Goal: Communication & Community: Participate in discussion

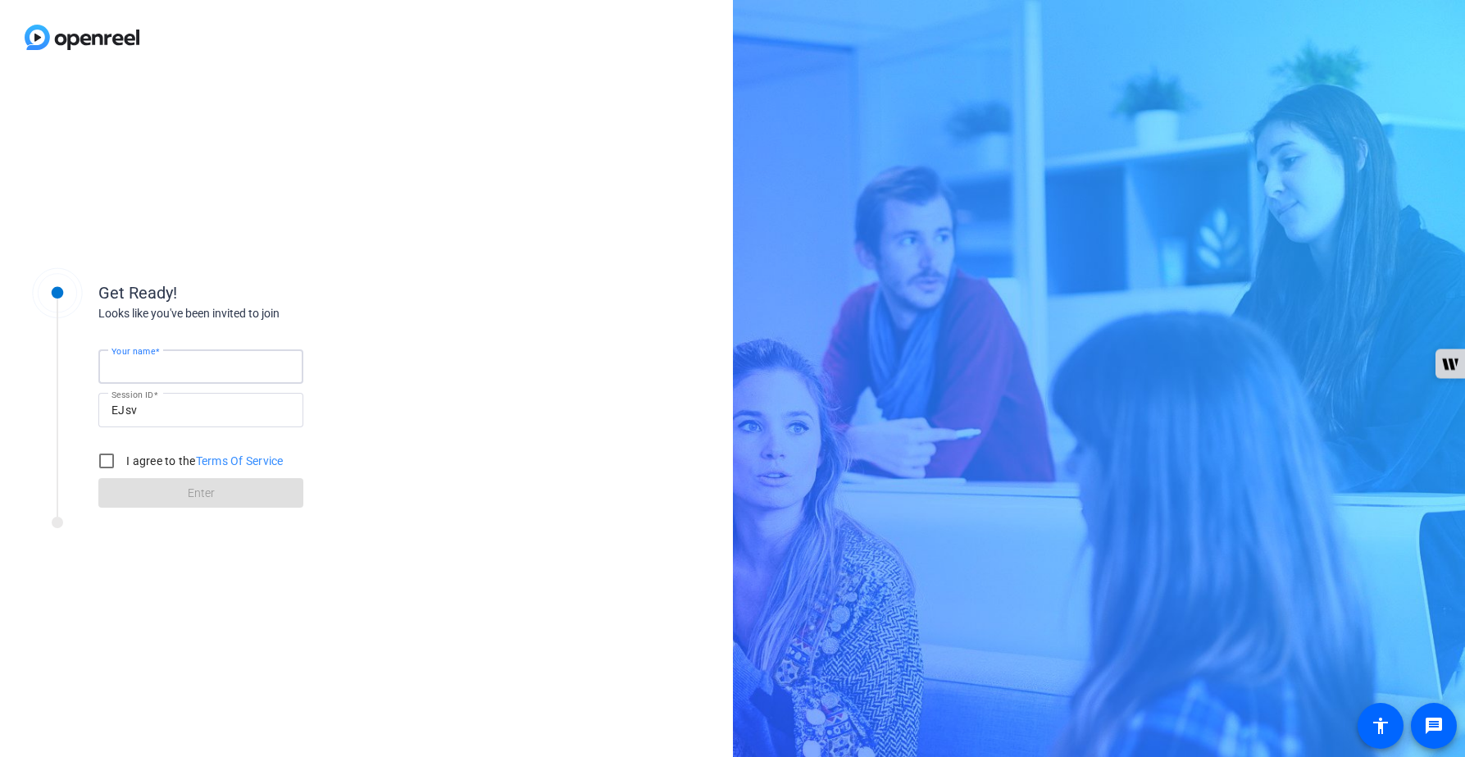
click at [234, 363] on input "Your name" at bounding box center [200, 367] width 179 height 20
type input "[PERSON_NAME]"
click at [105, 457] on input "I agree to the Terms Of Service" at bounding box center [106, 460] width 33 height 33
checkbox input "true"
click at [171, 497] on span at bounding box center [200, 492] width 205 height 39
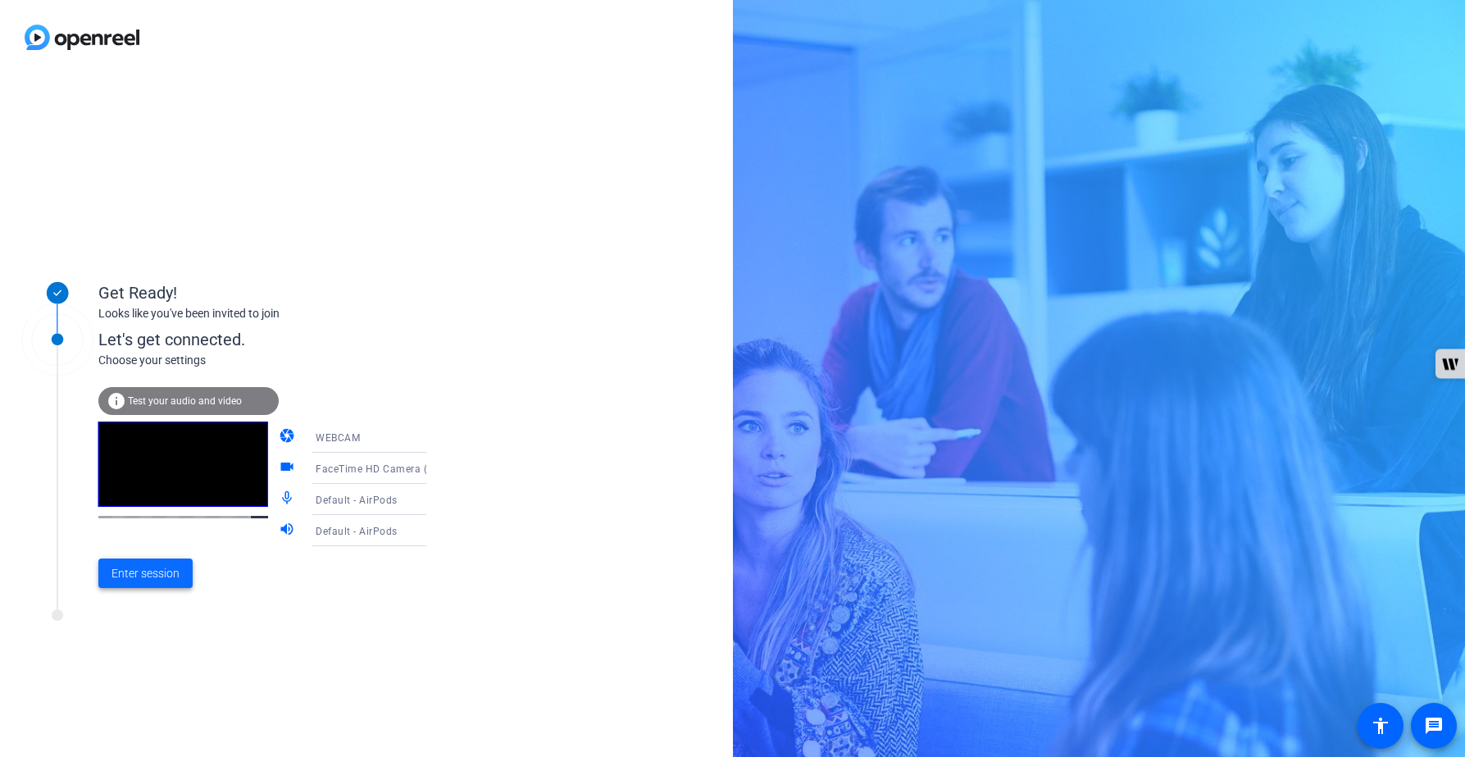
click at [136, 575] on span "Enter session" at bounding box center [145, 573] width 68 height 17
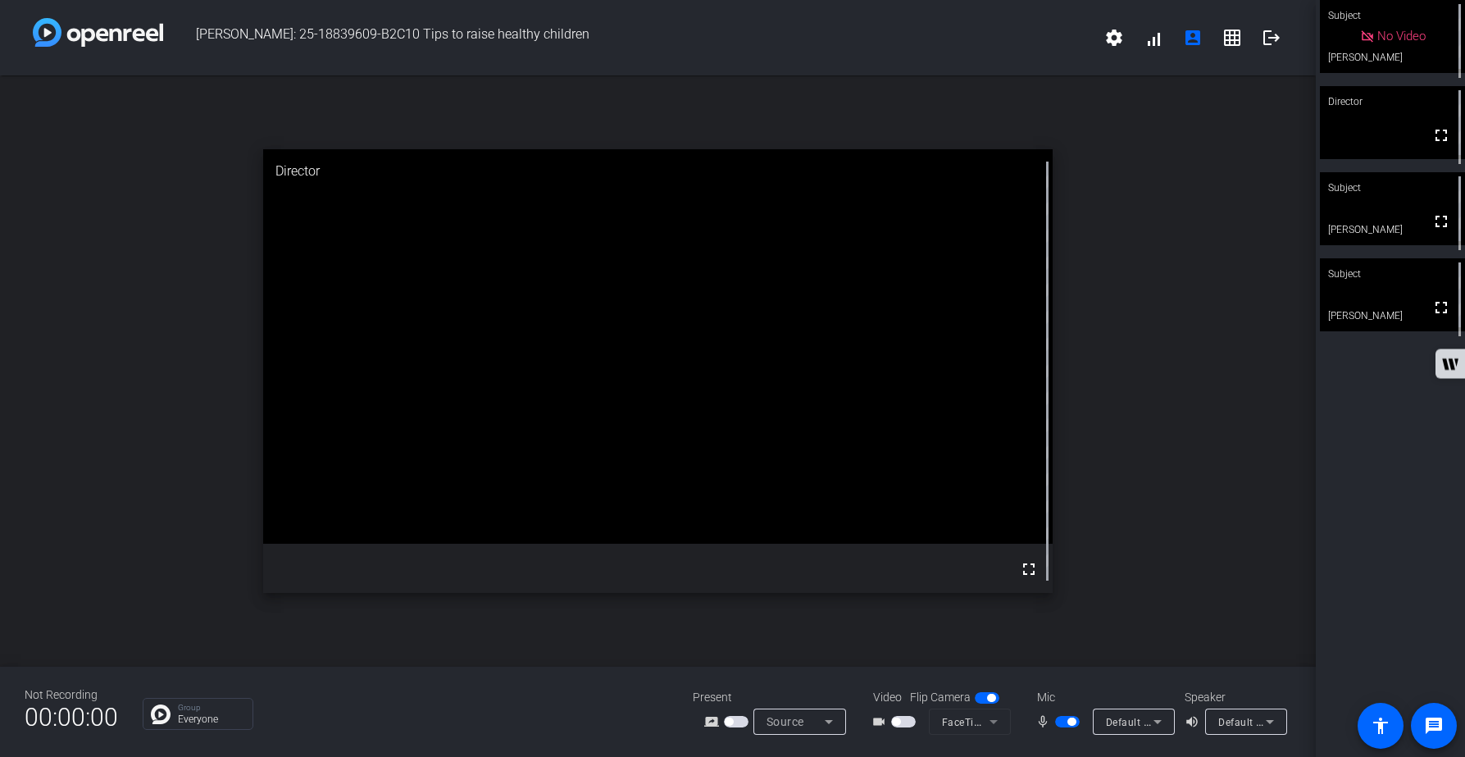
click at [909, 722] on span "button" at bounding box center [903, 721] width 25 height 11
click at [1063, 721] on span "button" at bounding box center [1067, 721] width 25 height 11
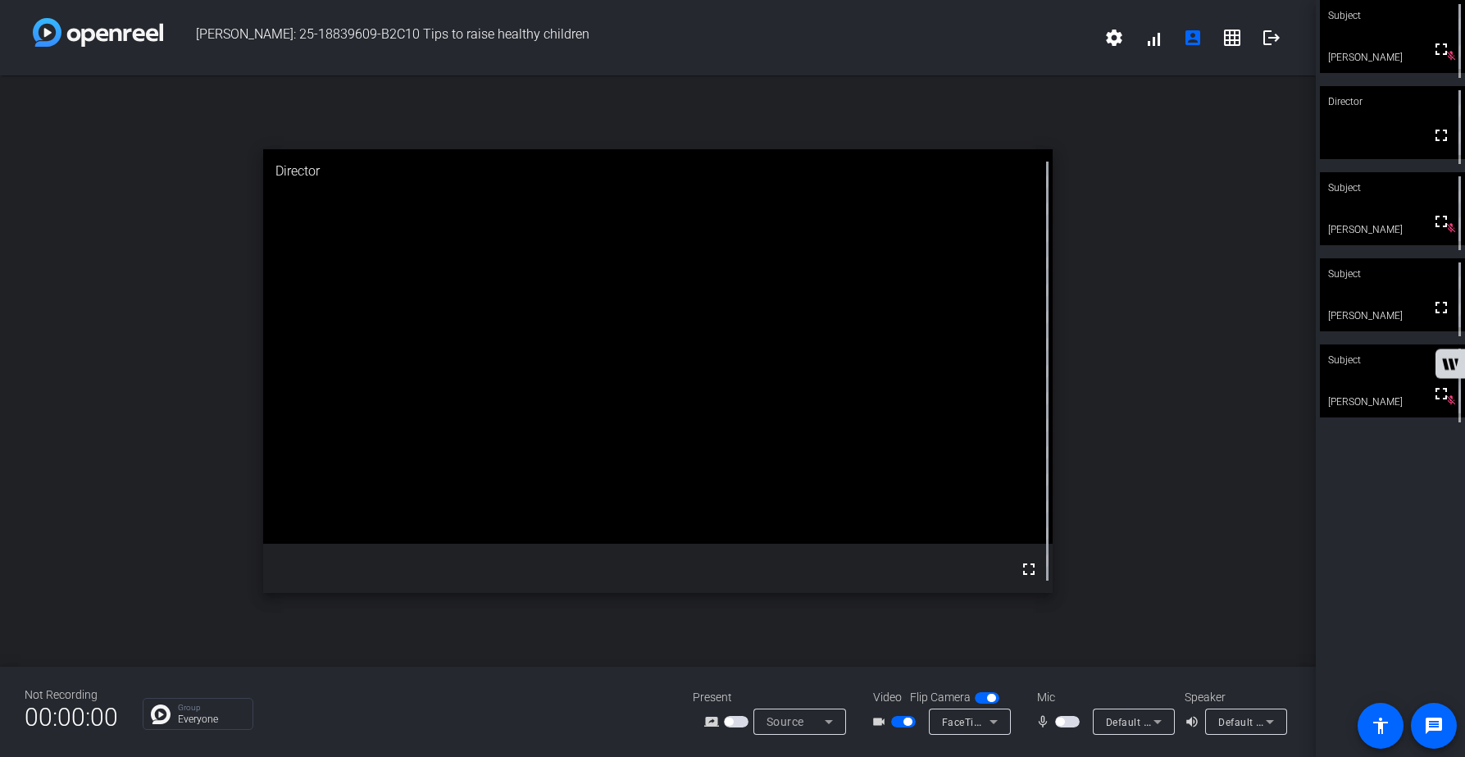
click at [1068, 723] on span "button" at bounding box center [1067, 721] width 25 height 11
click at [1061, 721] on span "button" at bounding box center [1067, 721] width 25 height 11
click at [1070, 722] on span "button" at bounding box center [1067, 721] width 25 height 11
click at [1062, 721] on span "button" at bounding box center [1067, 721] width 25 height 11
click at [1074, 720] on span "button" at bounding box center [1067, 721] width 25 height 11
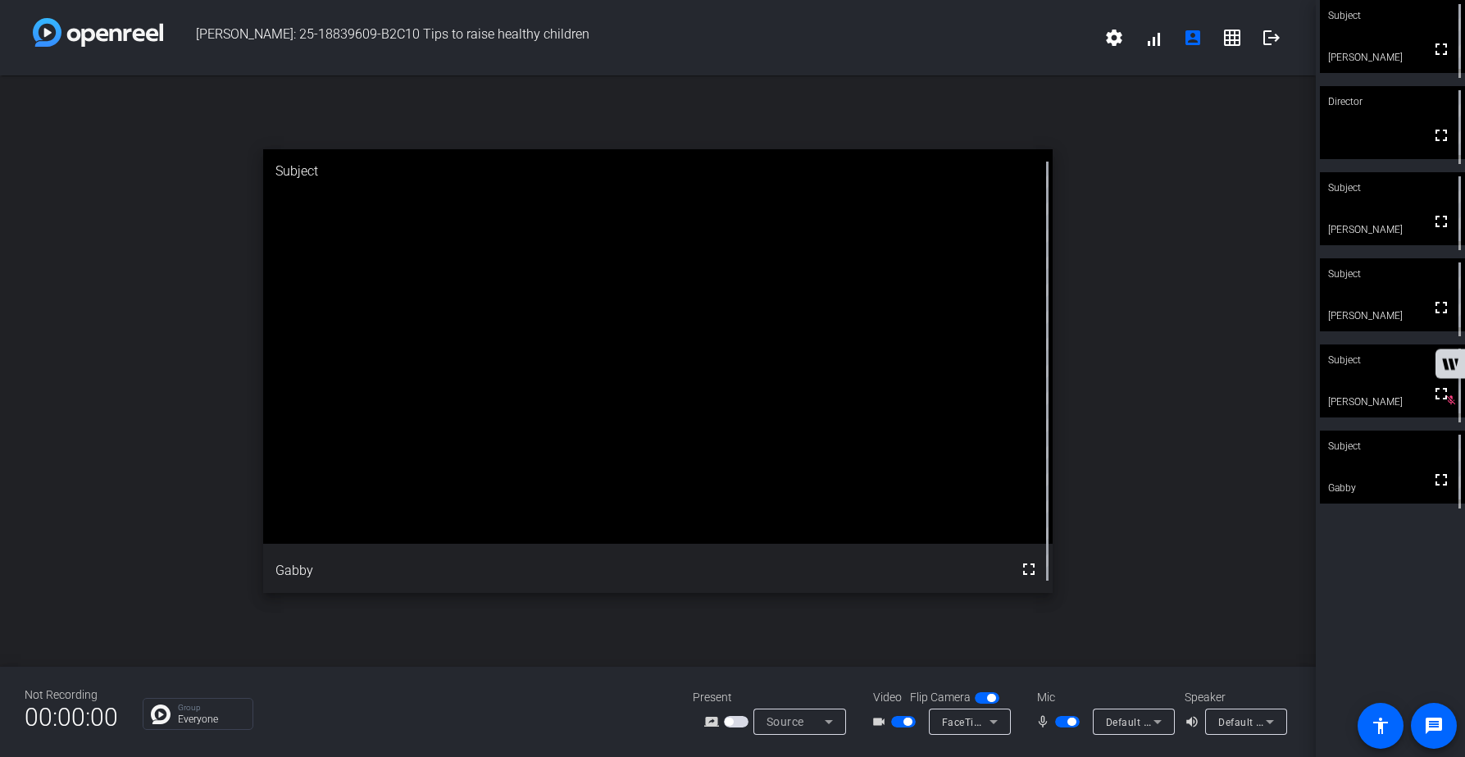
click at [1062, 721] on span "button" at bounding box center [1067, 721] width 25 height 11
click at [1164, 617] on div "open_in_new Subject fullscreen Gabby" at bounding box center [658, 370] width 1316 height 591
click at [1071, 721] on span "button" at bounding box center [1067, 721] width 25 height 11
click at [1224, 596] on div "open_in_new Subject fullscreen [PERSON_NAME]" at bounding box center [658, 370] width 1316 height 591
click at [1066, 719] on span "button" at bounding box center [1067, 721] width 25 height 11
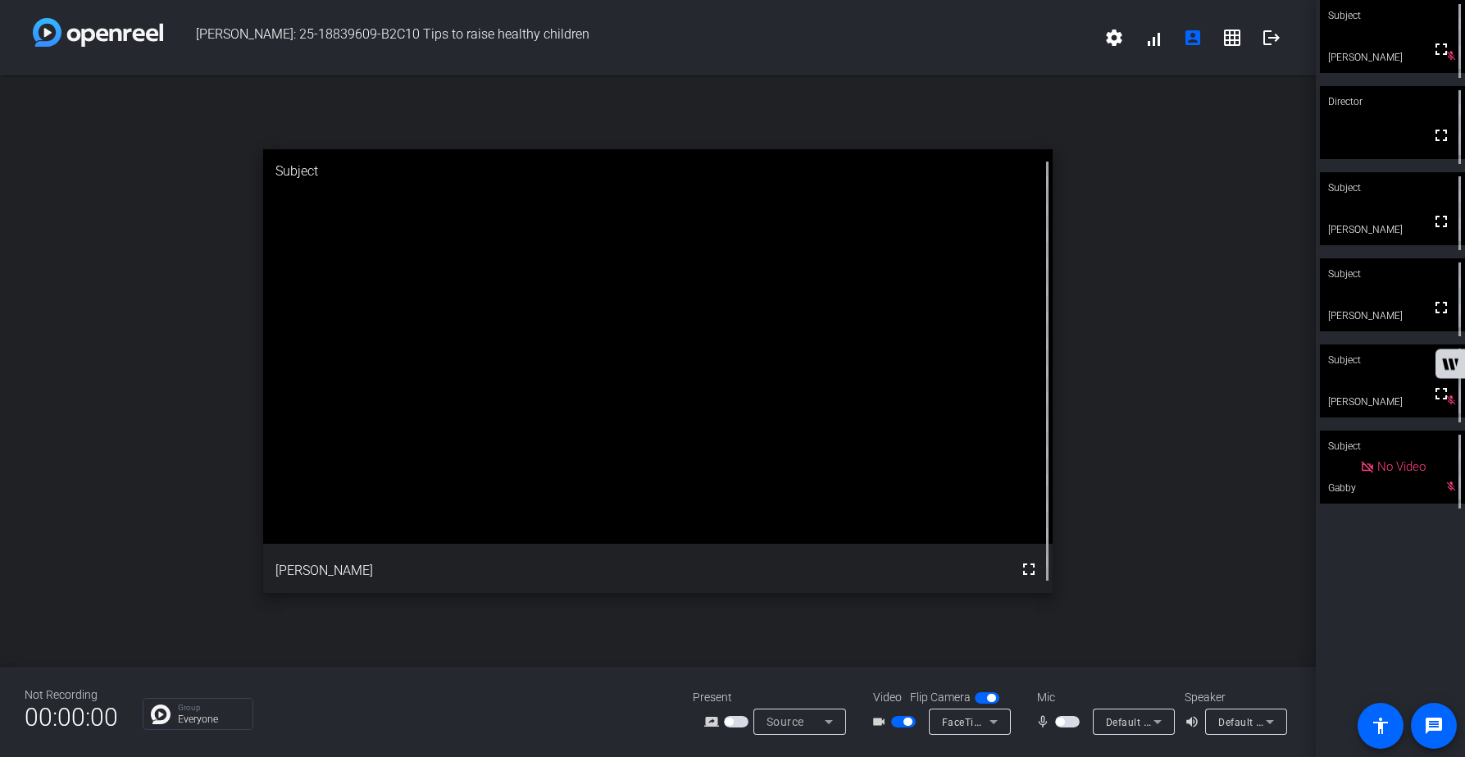
click at [1070, 720] on span "button" at bounding box center [1067, 721] width 25 height 11
click at [1062, 722] on span "button" at bounding box center [1067, 721] width 25 height 11
click at [1072, 722] on span "button" at bounding box center [1067, 721] width 25 height 11
click at [1057, 721] on span "button" at bounding box center [1067, 721] width 25 height 11
click at [1069, 721] on span "button" at bounding box center [1067, 721] width 25 height 11
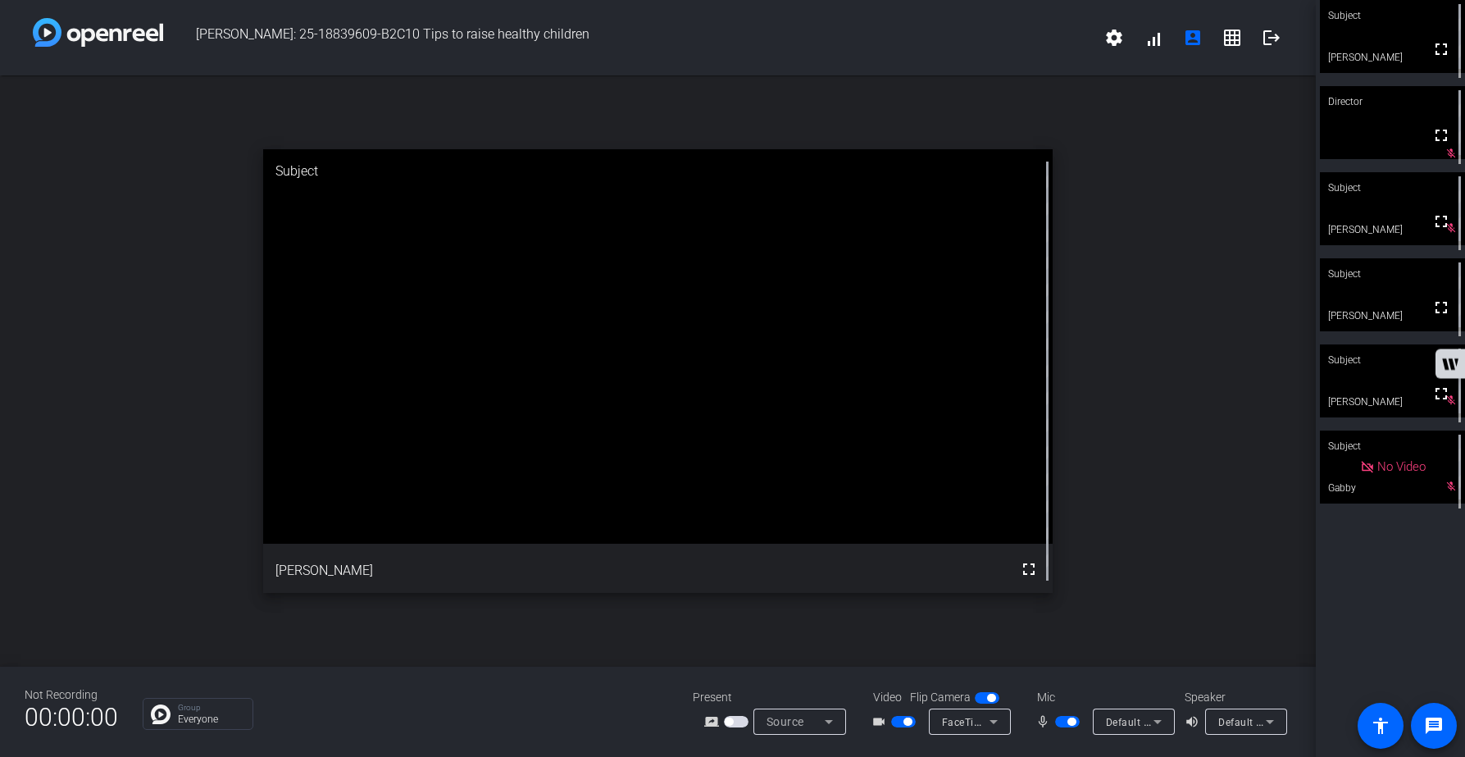
click at [1058, 721] on span "button" at bounding box center [1067, 721] width 25 height 11
click at [1075, 718] on span "button" at bounding box center [1067, 721] width 25 height 11
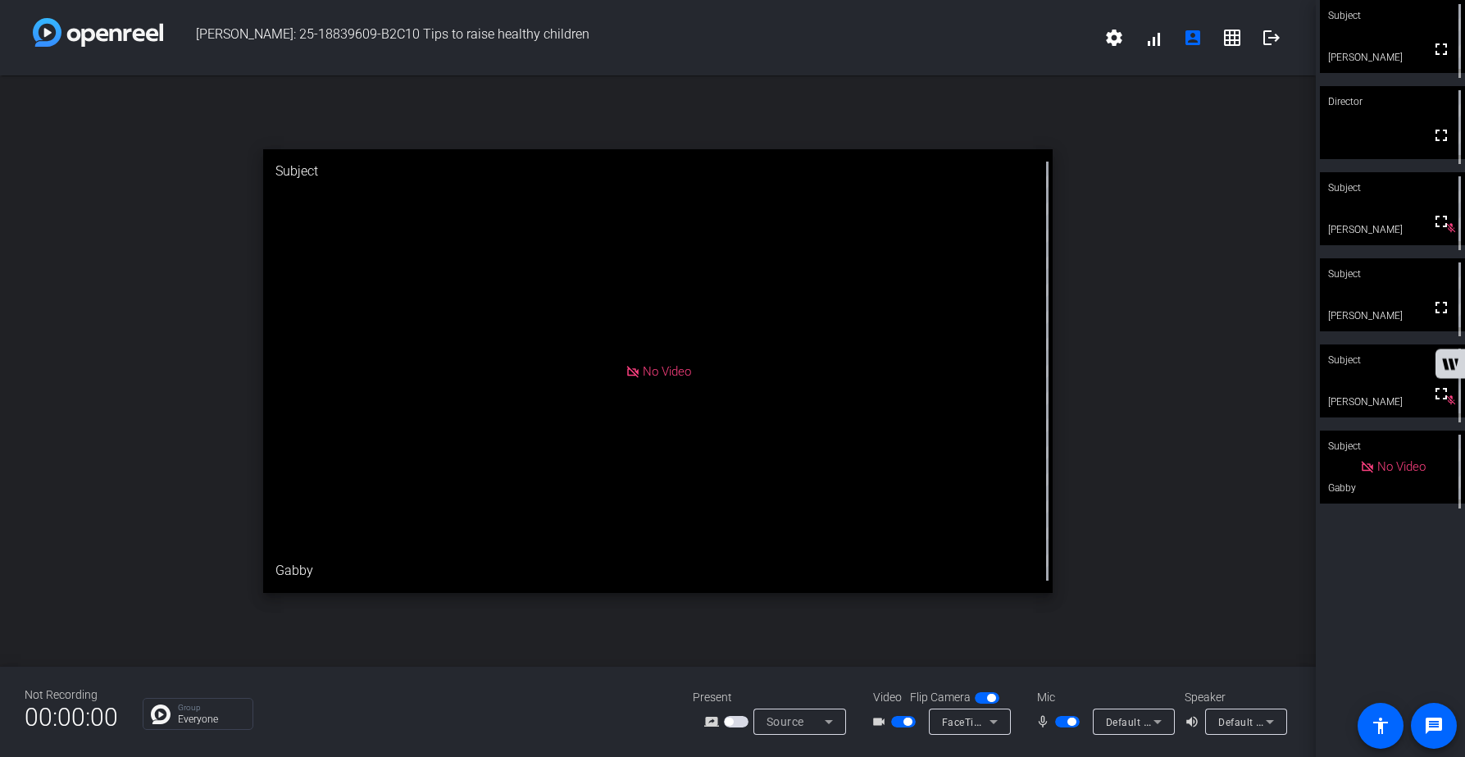
click at [1060, 721] on span "button" at bounding box center [1067, 721] width 25 height 11
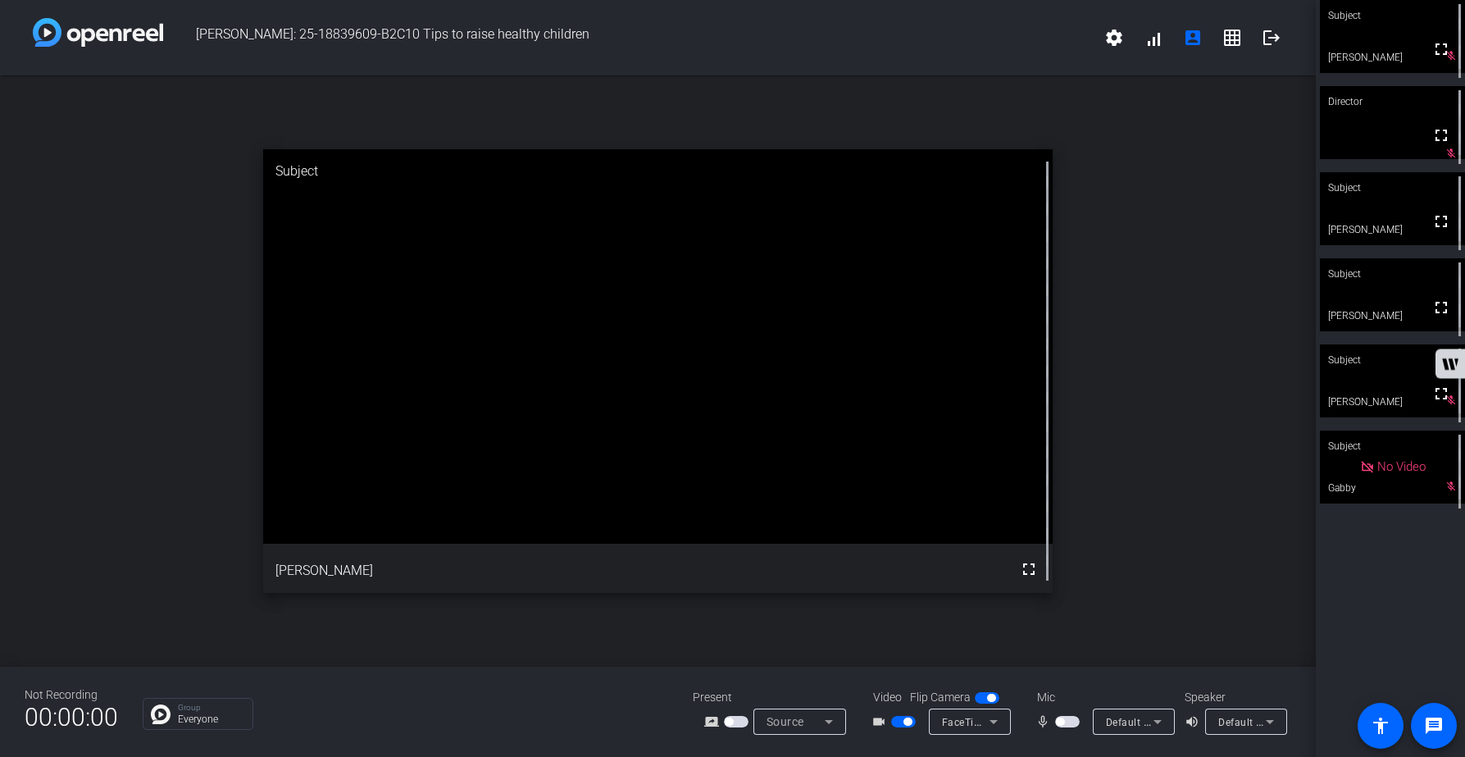
click at [1076, 721] on span "button" at bounding box center [1067, 721] width 25 height 11
click at [1062, 720] on span "button" at bounding box center [1067, 721] width 25 height 11
click at [1072, 719] on span "button" at bounding box center [1067, 721] width 25 height 11
click at [1061, 721] on span "button" at bounding box center [1067, 721] width 25 height 11
click at [1172, 604] on div "open_in_new Subject fullscreen [PERSON_NAME]" at bounding box center [658, 370] width 1316 height 591
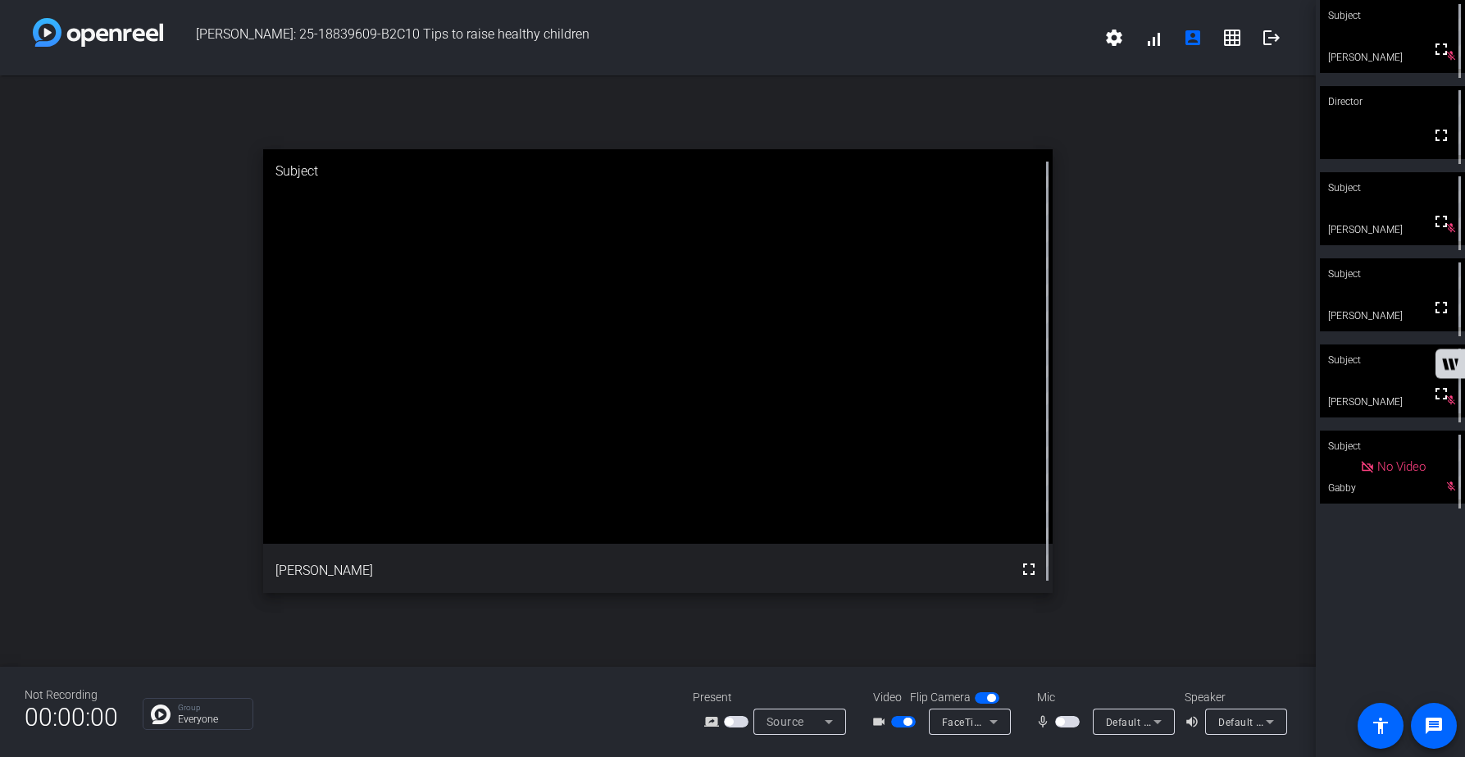
click at [1070, 722] on span "button" at bounding box center [1067, 721] width 25 height 11
click at [1063, 724] on span "button" at bounding box center [1067, 721] width 25 height 11
click at [1072, 722] on span "button" at bounding box center [1067, 721] width 25 height 11
click at [1060, 723] on span "button" at bounding box center [1067, 721] width 25 height 11
click at [1072, 722] on span "button" at bounding box center [1067, 721] width 25 height 11
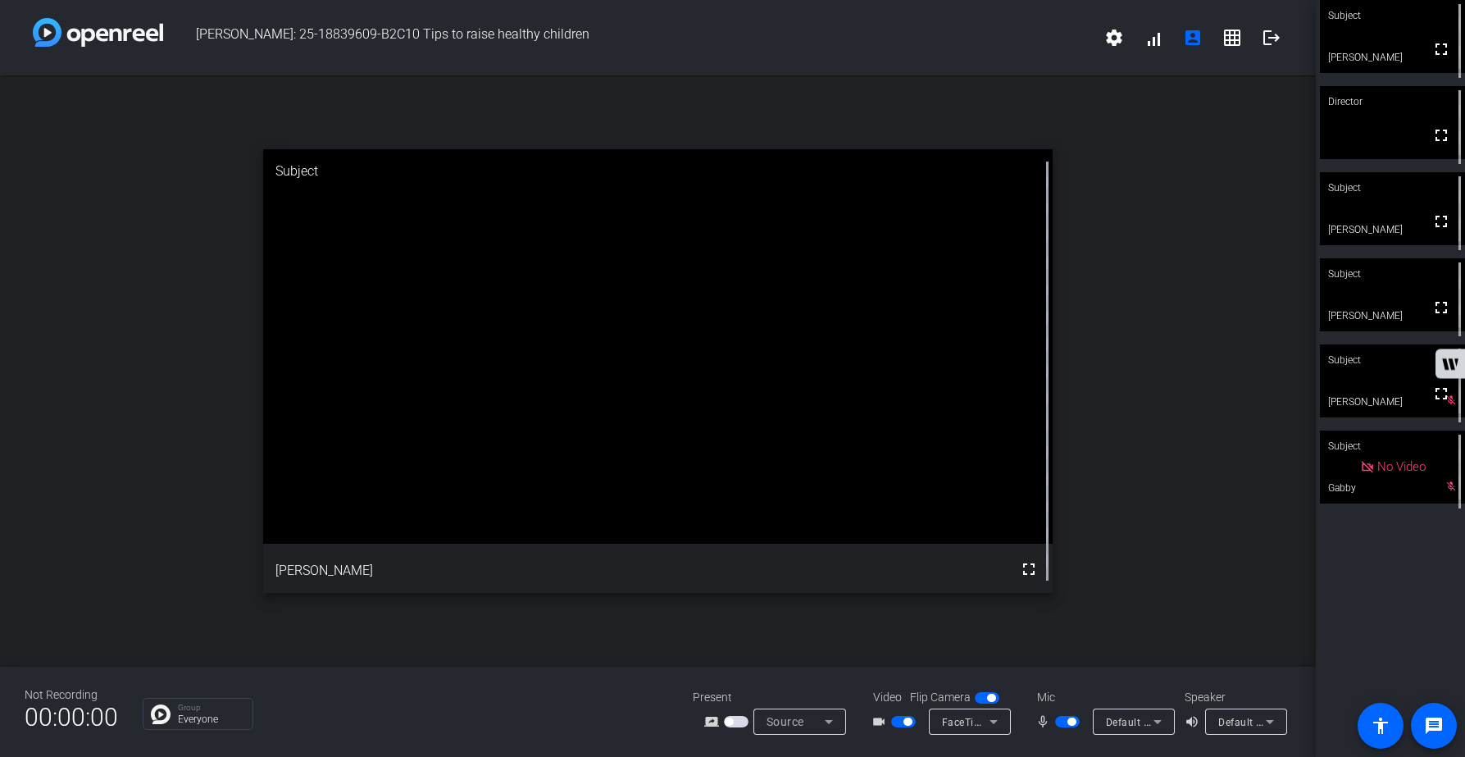
click at [1067, 721] on span "button" at bounding box center [1071, 721] width 8 height 8
click at [1075, 722] on span "button" at bounding box center [1067, 721] width 25 height 11
click at [1059, 722] on span "button" at bounding box center [1067, 721] width 25 height 11
click at [1074, 721] on span "button" at bounding box center [1067, 721] width 25 height 11
click at [1060, 722] on span "button" at bounding box center [1067, 721] width 25 height 11
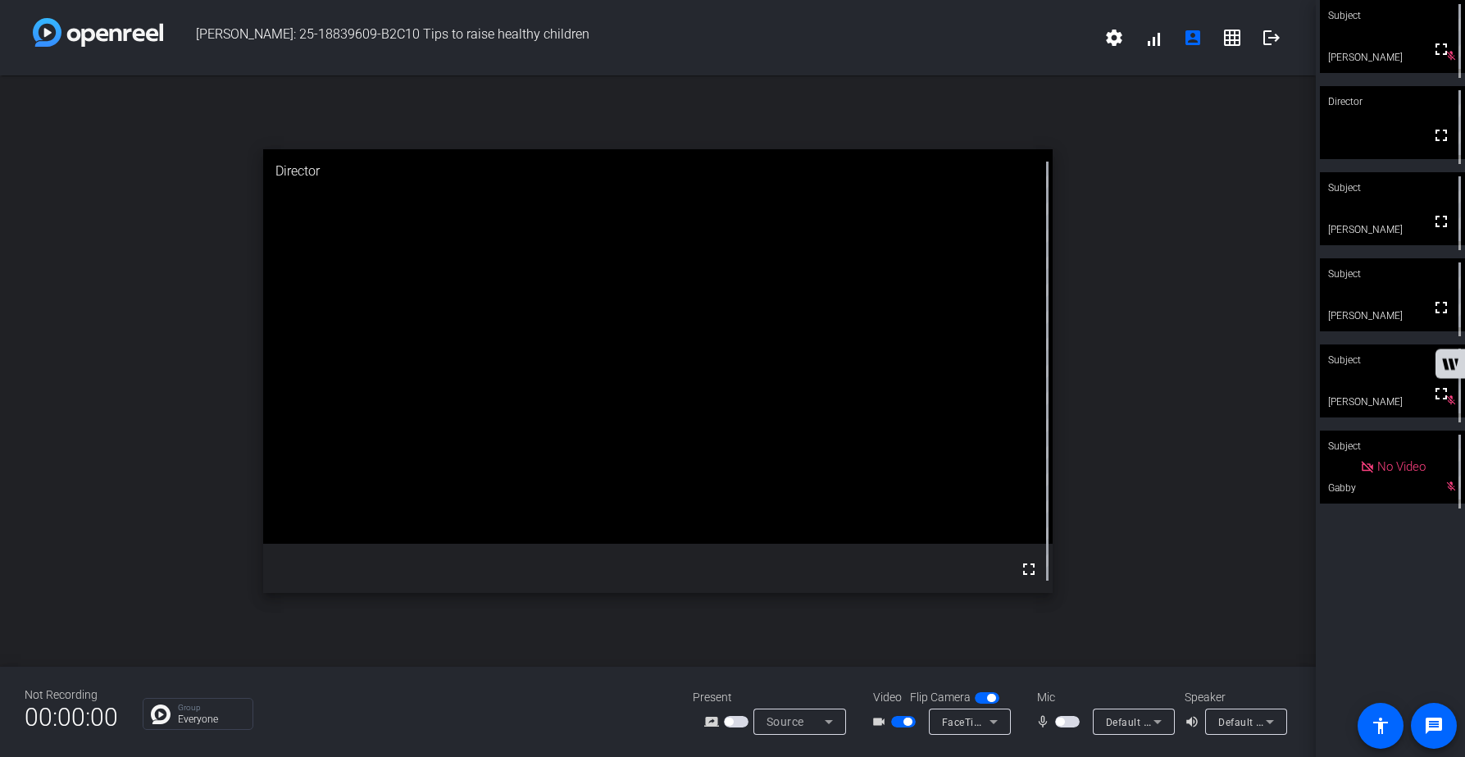
click at [1072, 721] on span "button" at bounding box center [1067, 721] width 25 height 11
click at [1060, 723] on span "button" at bounding box center [1067, 721] width 25 height 11
click at [1073, 722] on span "button" at bounding box center [1067, 721] width 25 height 11
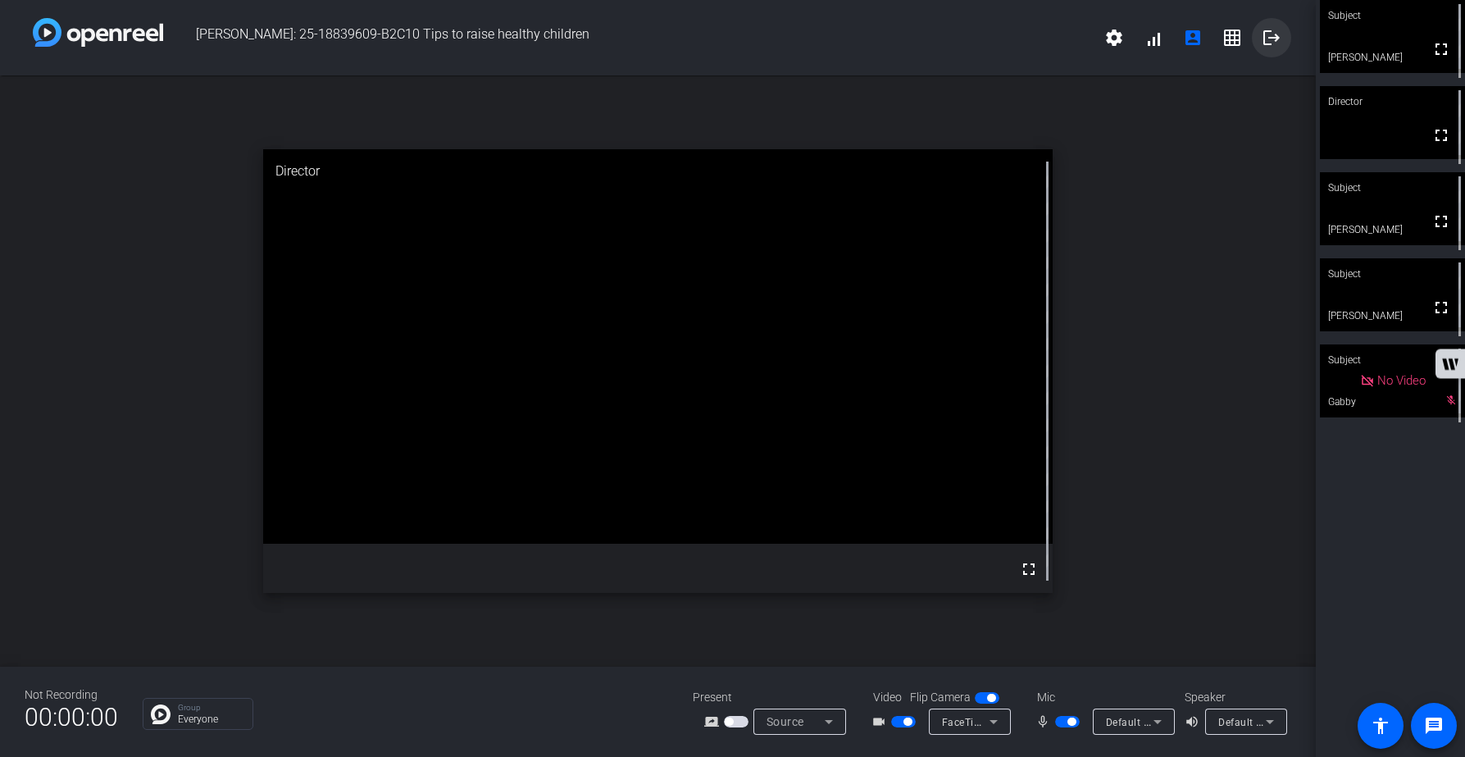
click at [1277, 37] on mat-icon "logout" at bounding box center [1272, 38] width 20 height 20
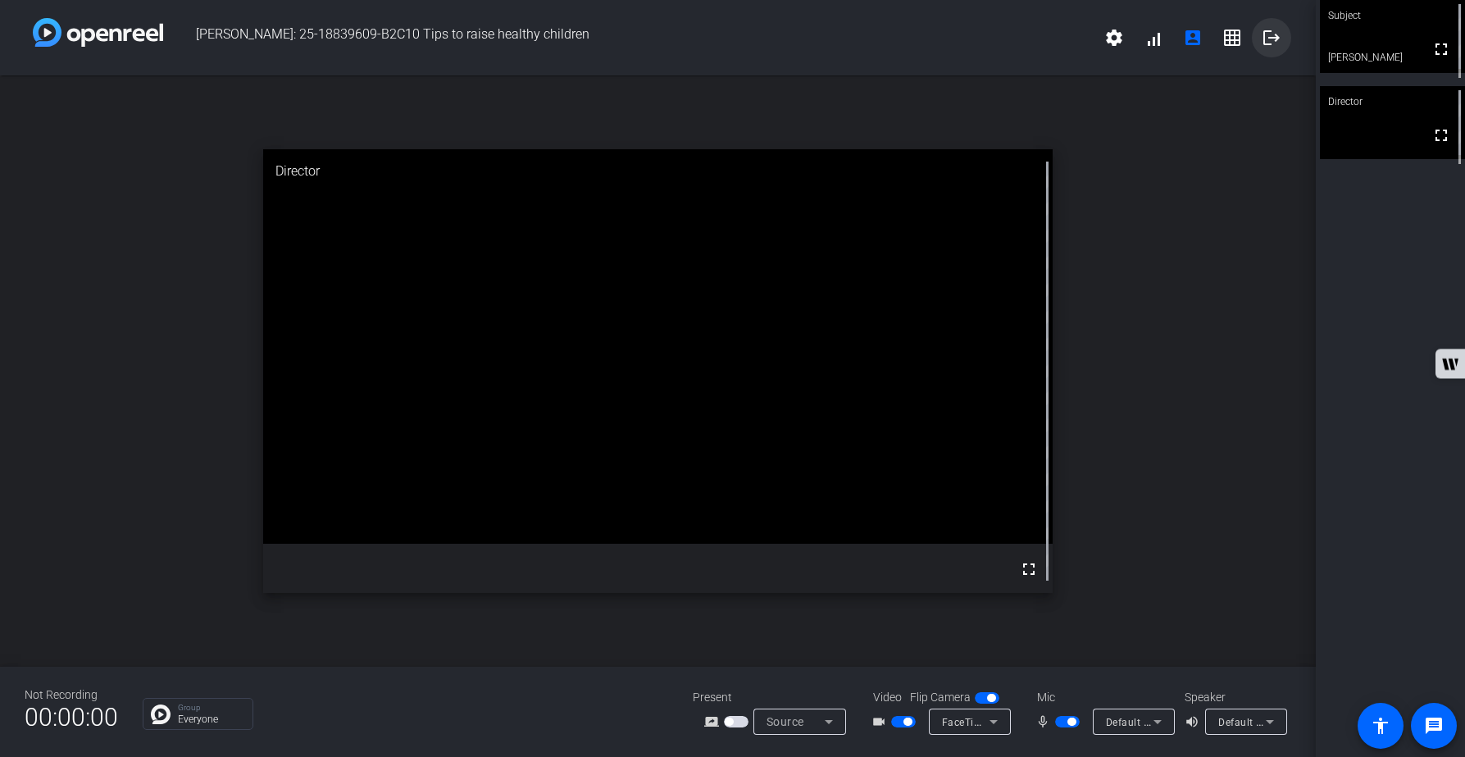
click at [1276, 39] on mat-icon "logout" at bounding box center [1272, 38] width 20 height 20
